Goal: Transaction & Acquisition: Book appointment/travel/reservation

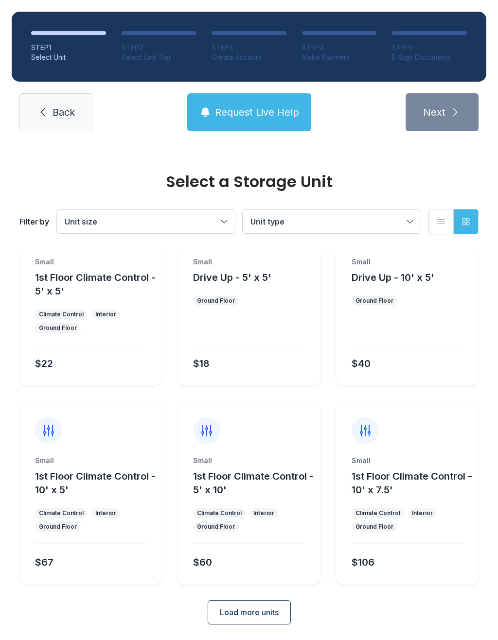
scroll to position [52, 0]
click at [268, 607] on span "Load more units" at bounding box center [249, 613] width 59 height 12
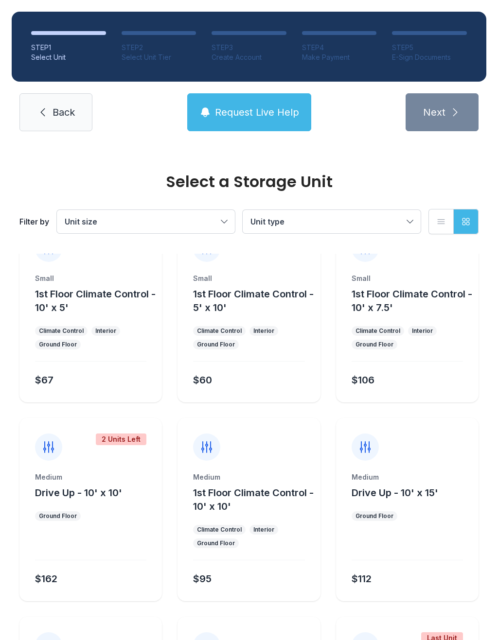
scroll to position [303, 0]
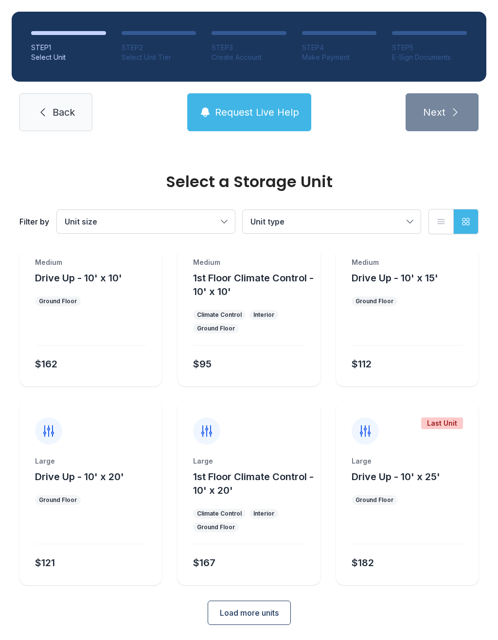
click at [262, 615] on span "Load more units" at bounding box center [249, 613] width 59 height 12
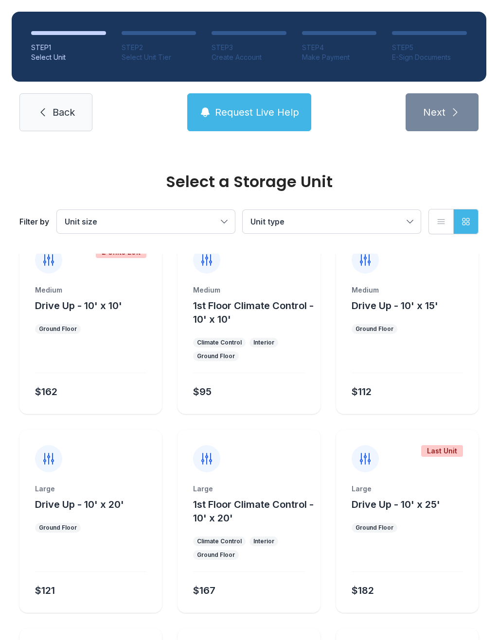
scroll to position [423, 0]
click at [434, 347] on div at bounding box center [406, 359] width 111 height 28
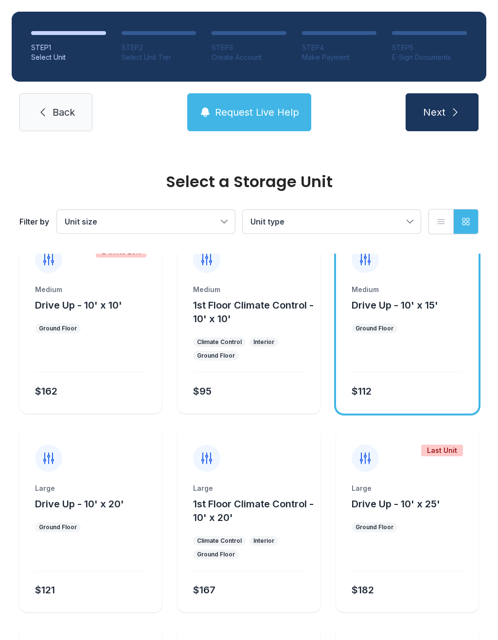
click at [75, 534] on div "Large Drive Up - 10' x 20' Ground Floor $121" at bounding box center [90, 548] width 142 height 129
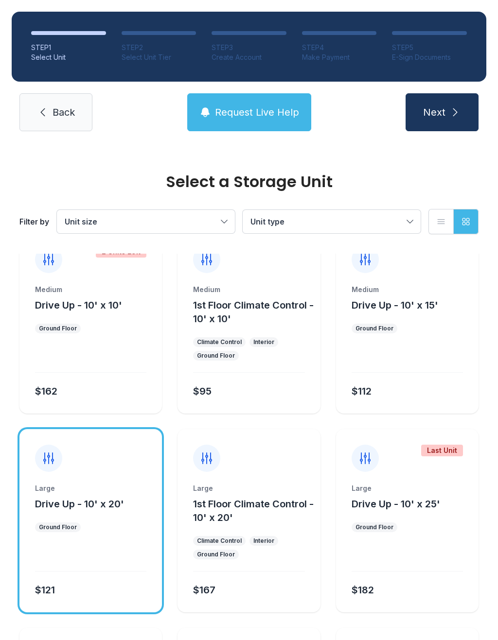
click at [401, 349] on div at bounding box center [406, 359] width 111 height 28
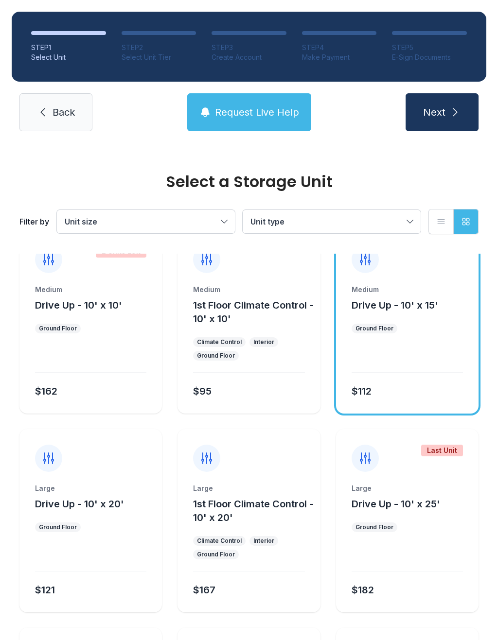
click at [421, 332] on ul "Ground Floor" at bounding box center [406, 329] width 111 height 10
click at [358, 266] on icon at bounding box center [365, 260] width 16 height 16
click at [465, 111] on button "Next" at bounding box center [441, 112] width 73 height 38
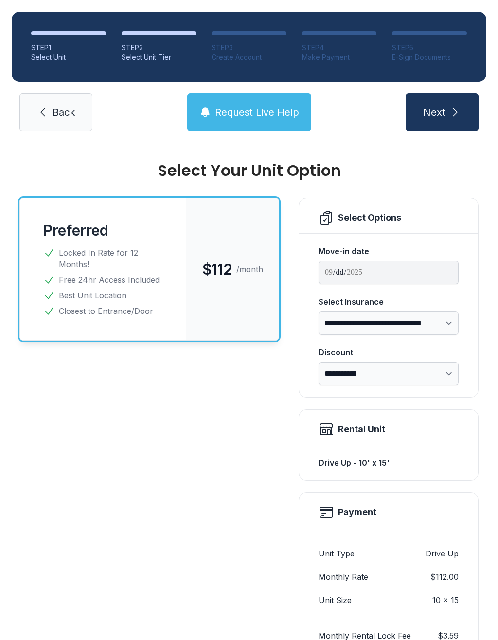
scroll to position [10, 0]
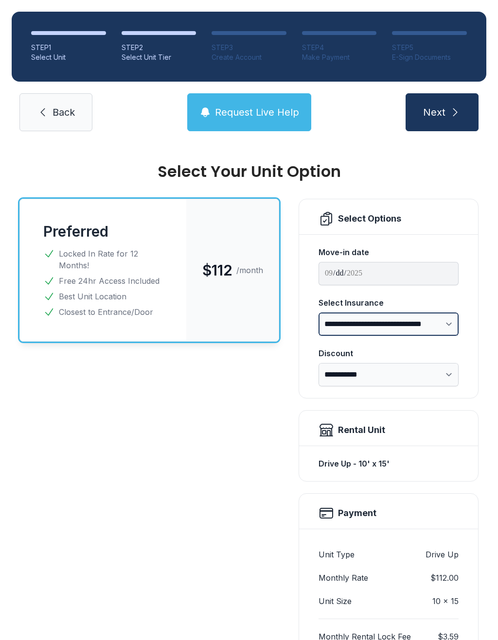
click at [438, 321] on select "**********" at bounding box center [388, 324] width 140 height 23
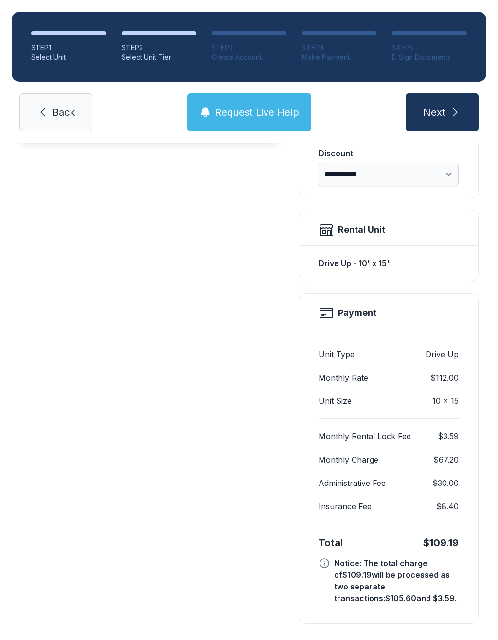
scroll to position [209, 0]
